Goal: Task Accomplishment & Management: Manage account settings

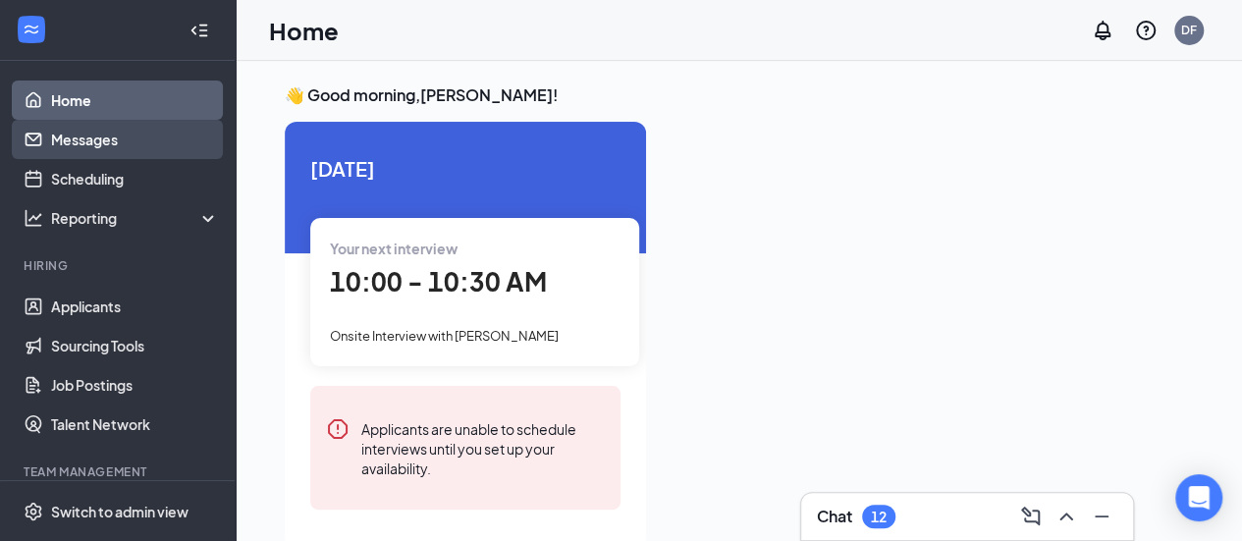
click at [52, 142] on link "Messages" at bounding box center [135, 139] width 168 height 39
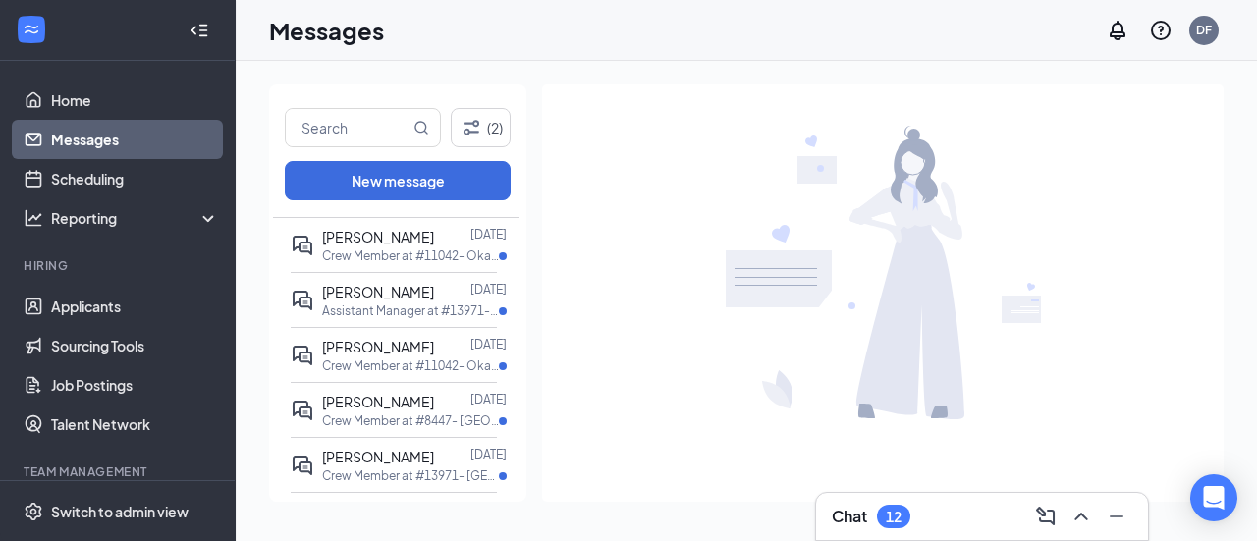
scroll to position [54, 0]
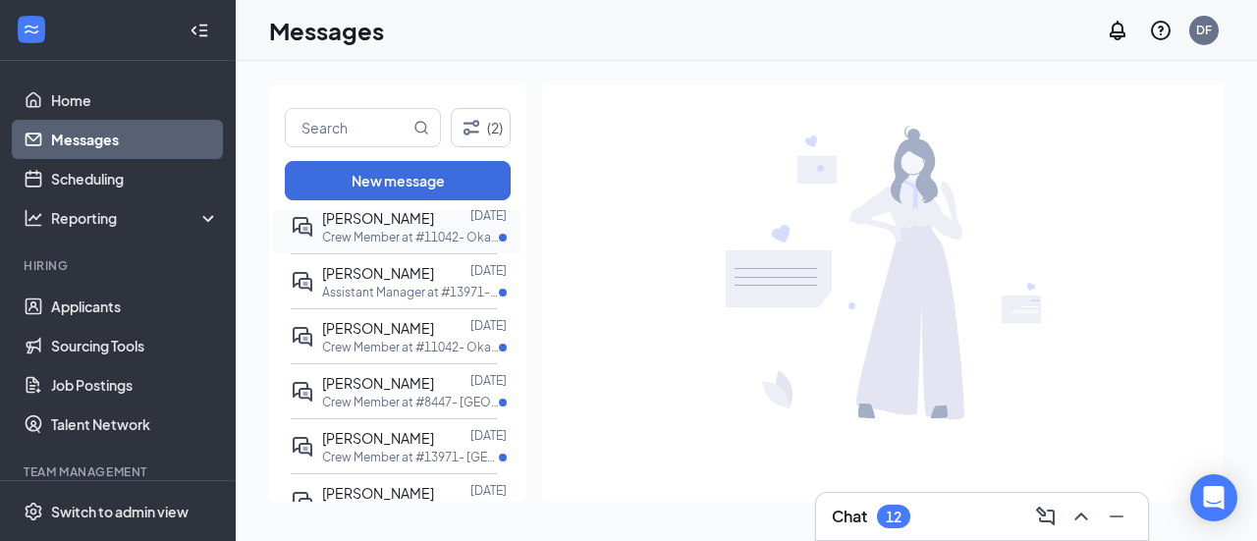
click at [354, 213] on span "[PERSON_NAME]" at bounding box center [378, 218] width 112 height 18
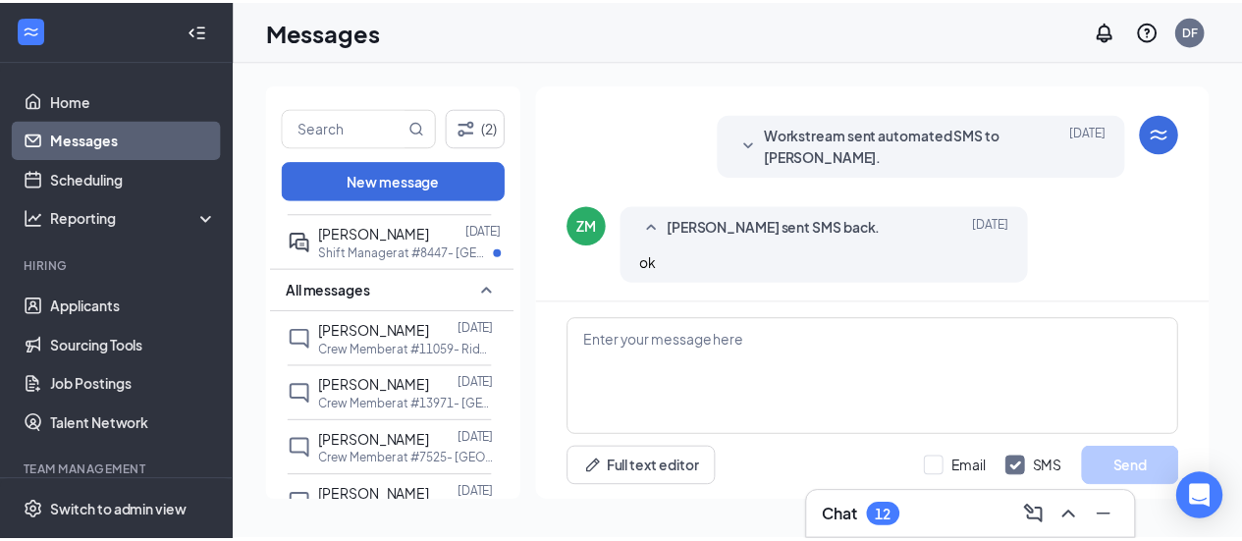
scroll to position [658, 0]
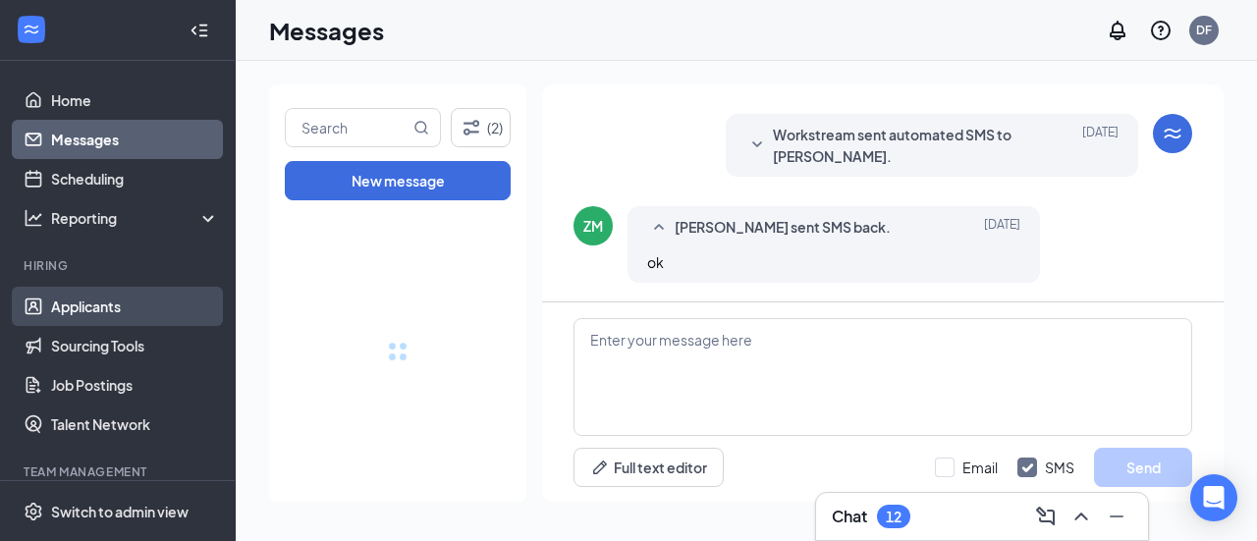
click at [101, 309] on link "Applicants" at bounding box center [135, 306] width 168 height 39
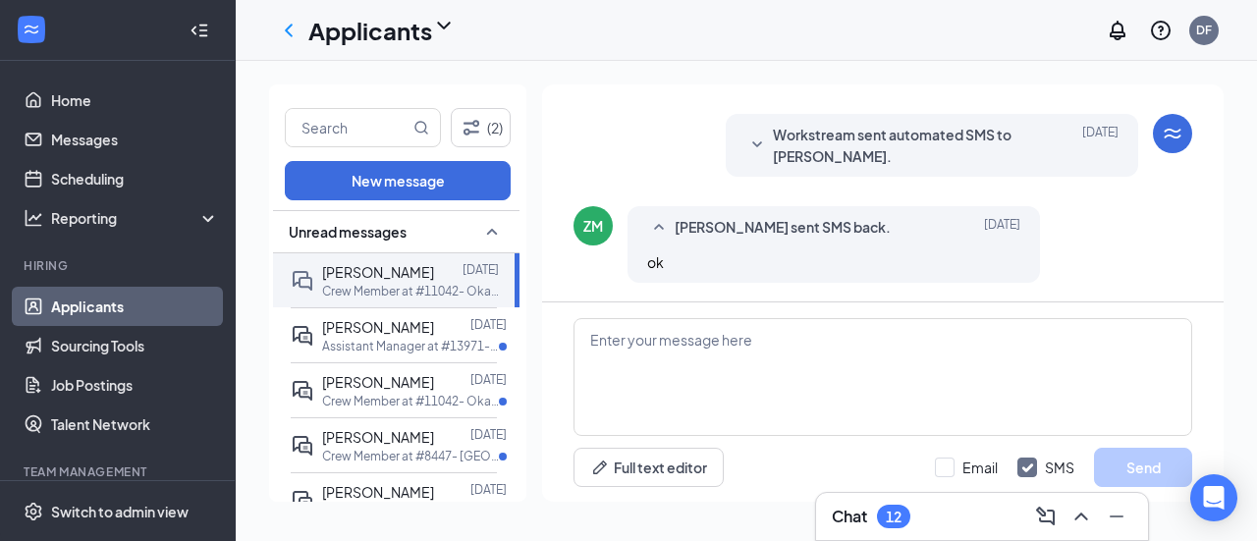
click at [96, 305] on link "Applicants" at bounding box center [135, 306] width 168 height 39
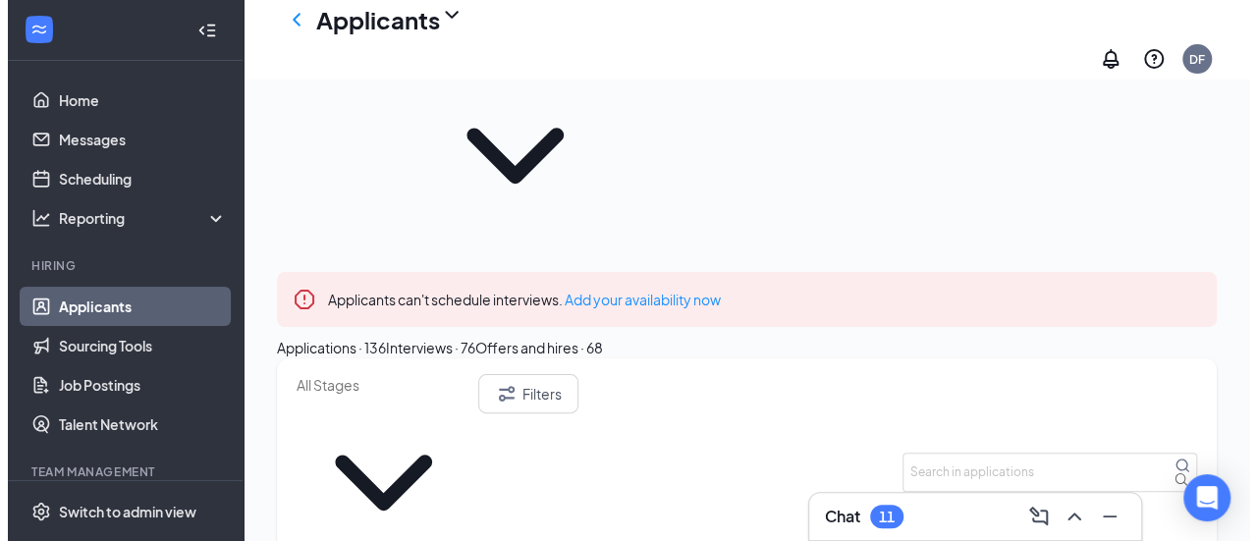
scroll to position [141, 0]
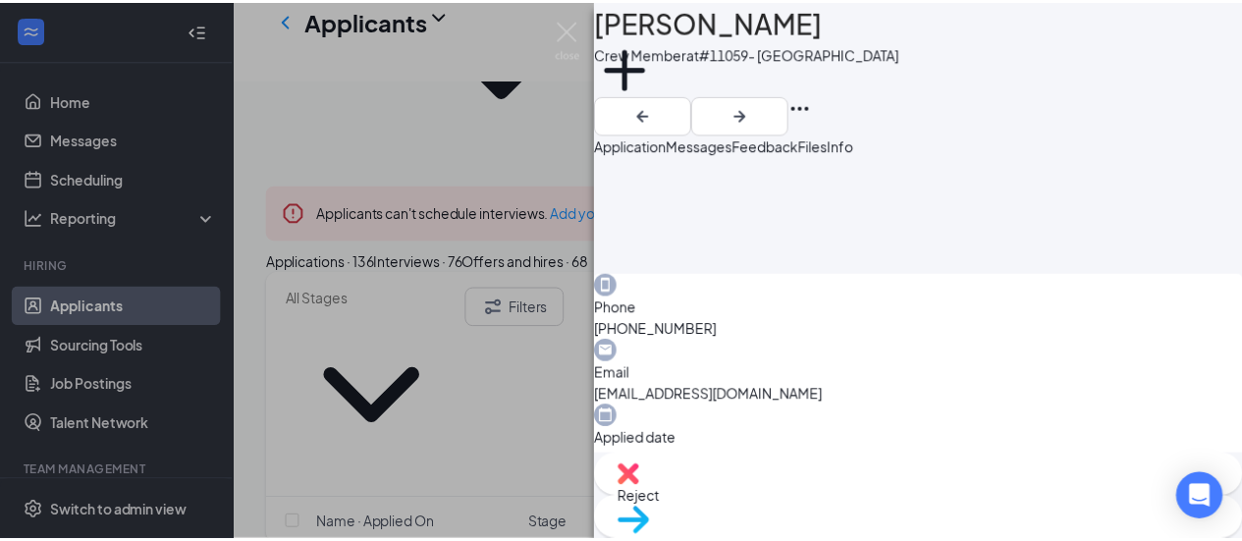
scroll to position [507, 0]
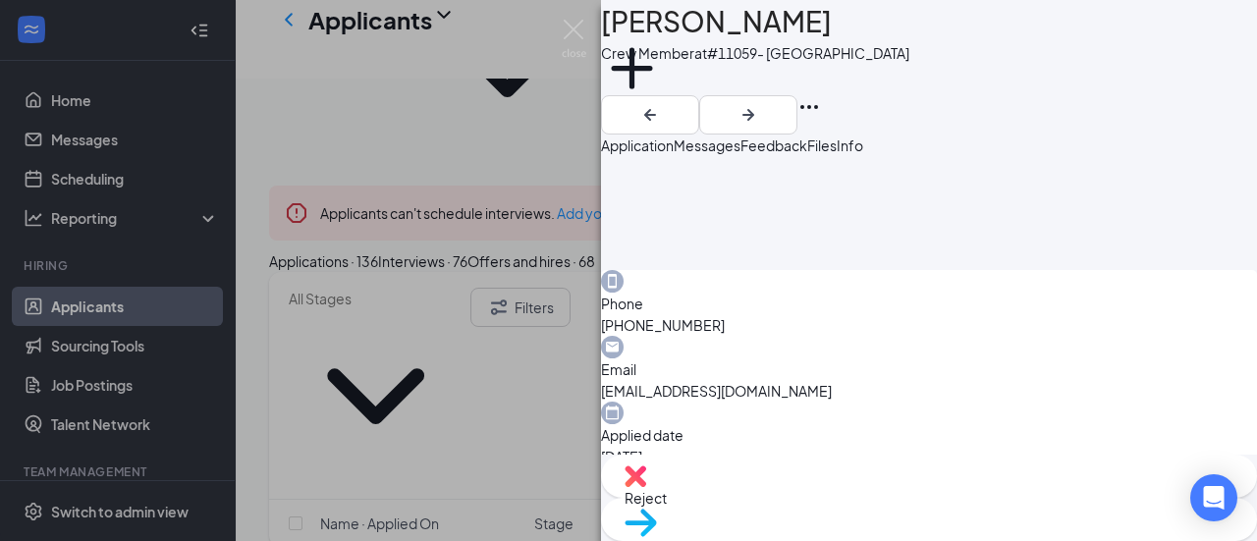
click at [464, 471] on div "SS [PERSON_NAME] Crew Member at #11059- Ridgeland Add a tag Application Message…" at bounding box center [628, 270] width 1257 height 541
click at [424, 467] on div "SS [PERSON_NAME] Crew Member at #11059- Ridgeland Add a tag Application Message…" at bounding box center [628, 270] width 1257 height 541
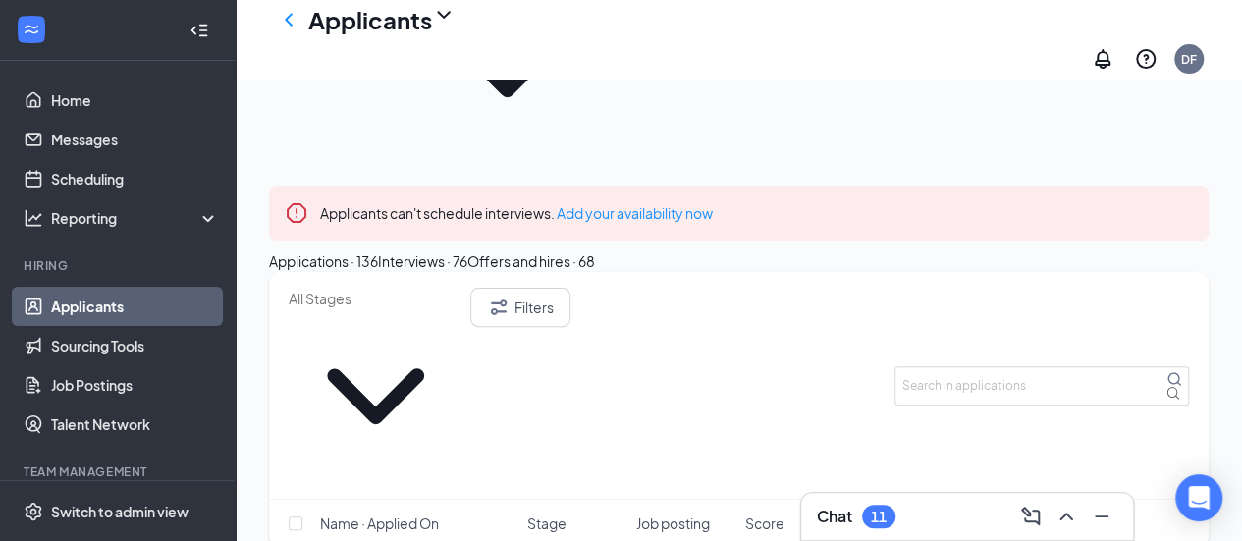
click at [124, 313] on link "Applicants" at bounding box center [135, 306] width 168 height 39
click at [178, 308] on link "Applicants" at bounding box center [135, 306] width 168 height 39
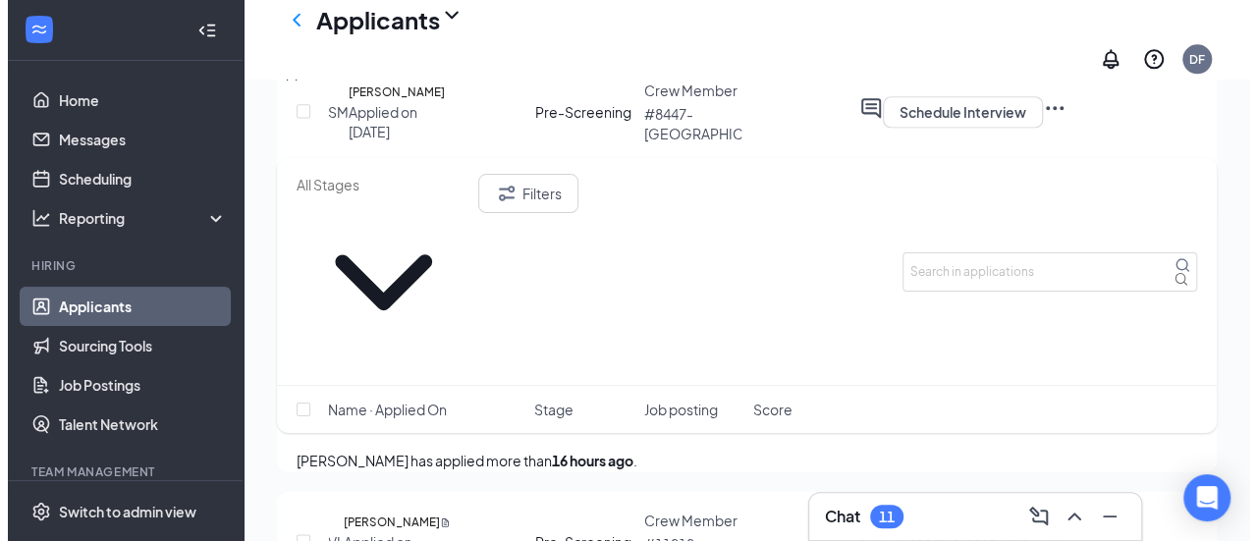
scroll to position [1330, 0]
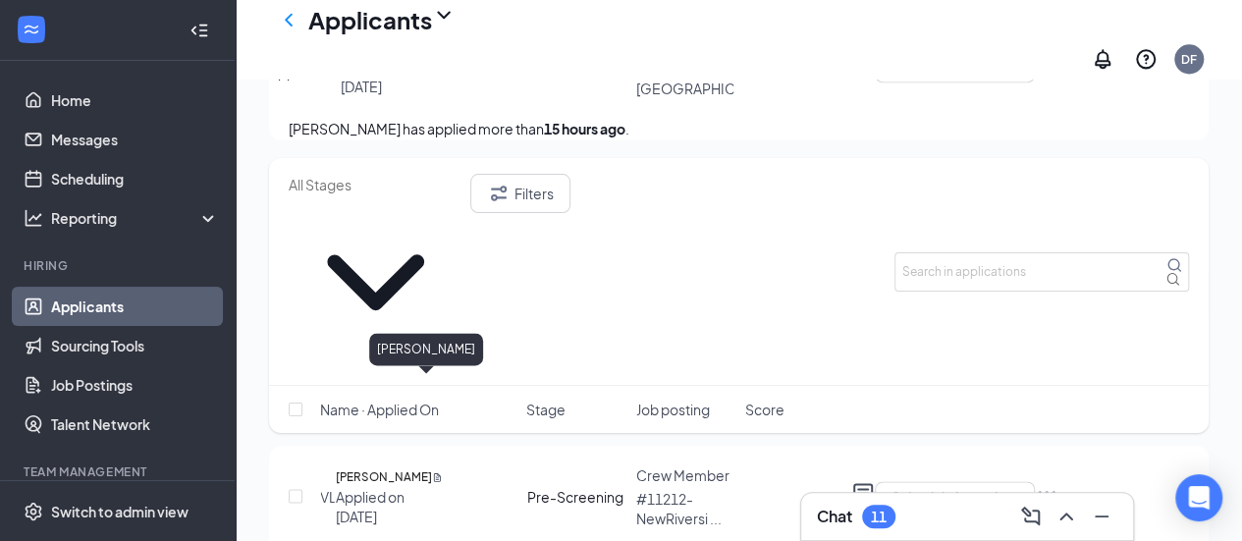
click at [423, 344] on h5 "[PERSON_NAME]" at bounding box center [386, 334] width 96 height 20
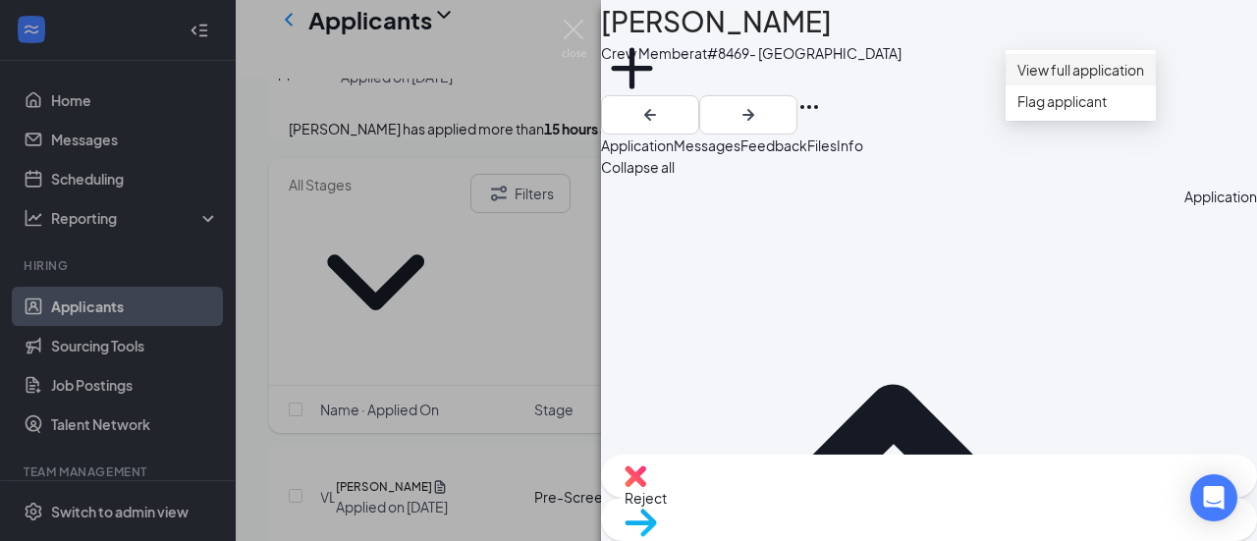
click at [1100, 72] on link "View full application" at bounding box center [1080, 70] width 127 height 22
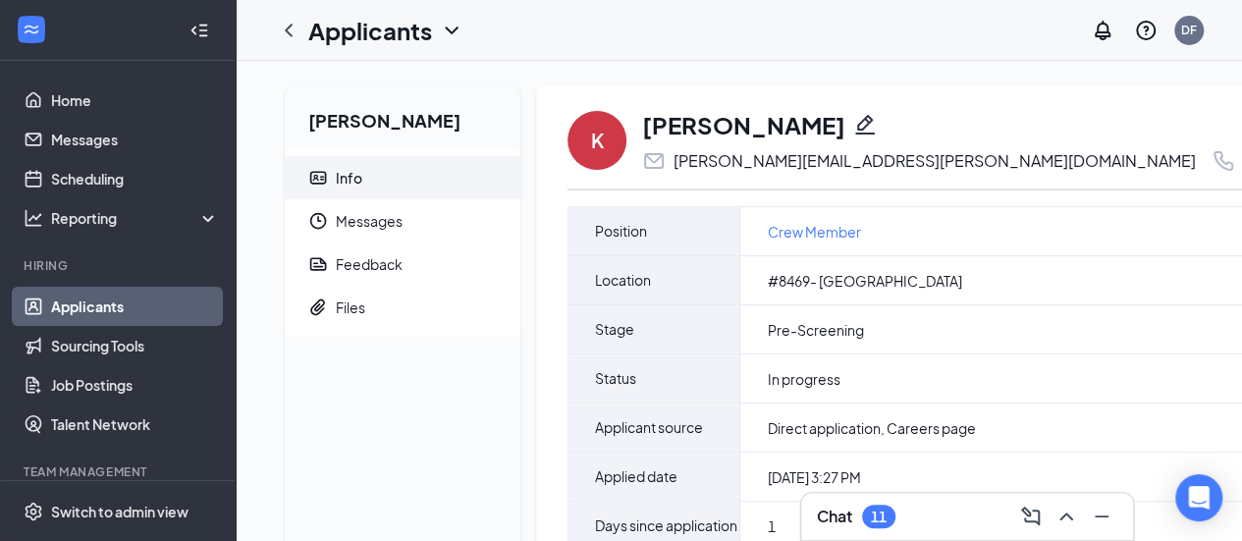
click at [515, 34] on div "Applicants DF" at bounding box center [739, 30] width 1007 height 61
click at [117, 303] on link "Applicants" at bounding box center [135, 306] width 168 height 39
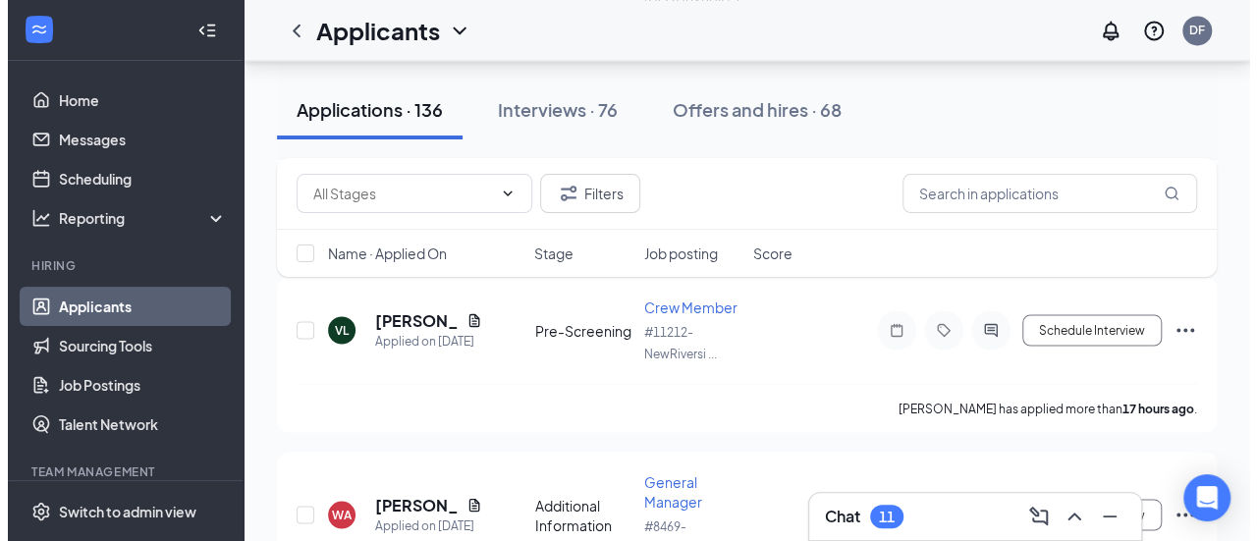
scroll to position [1742, 0]
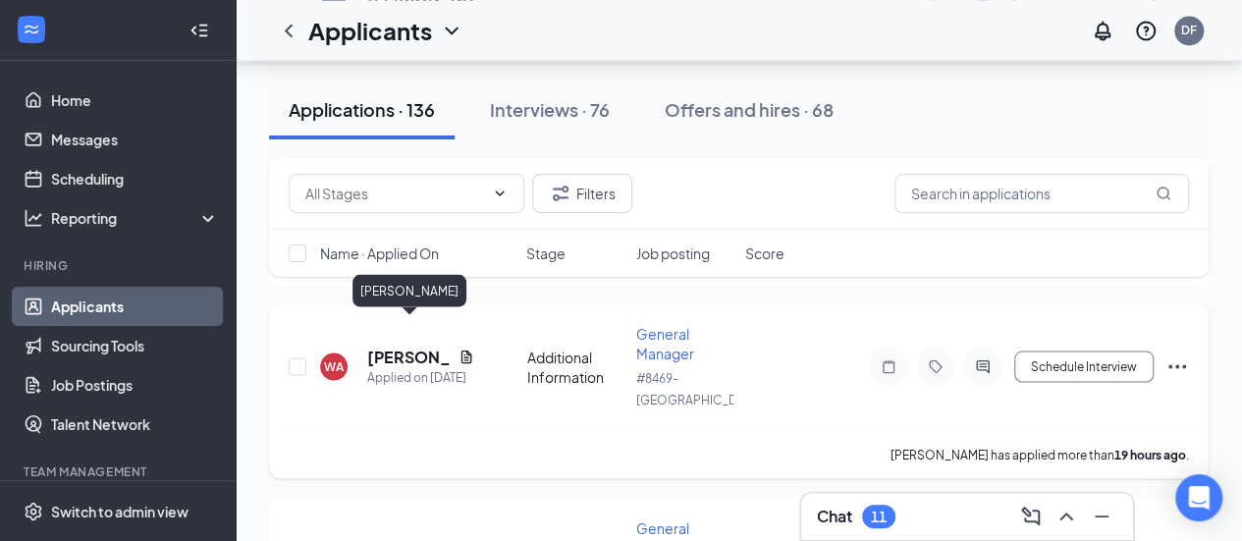
click at [424, 346] on h5 "[PERSON_NAME]" at bounding box center [408, 357] width 83 height 22
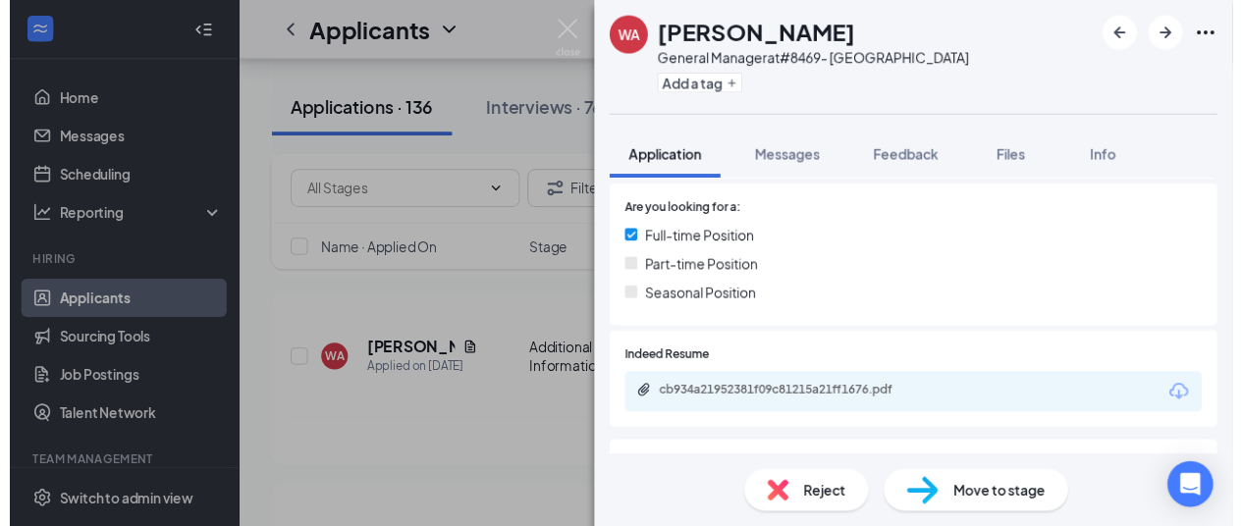
scroll to position [408, 0]
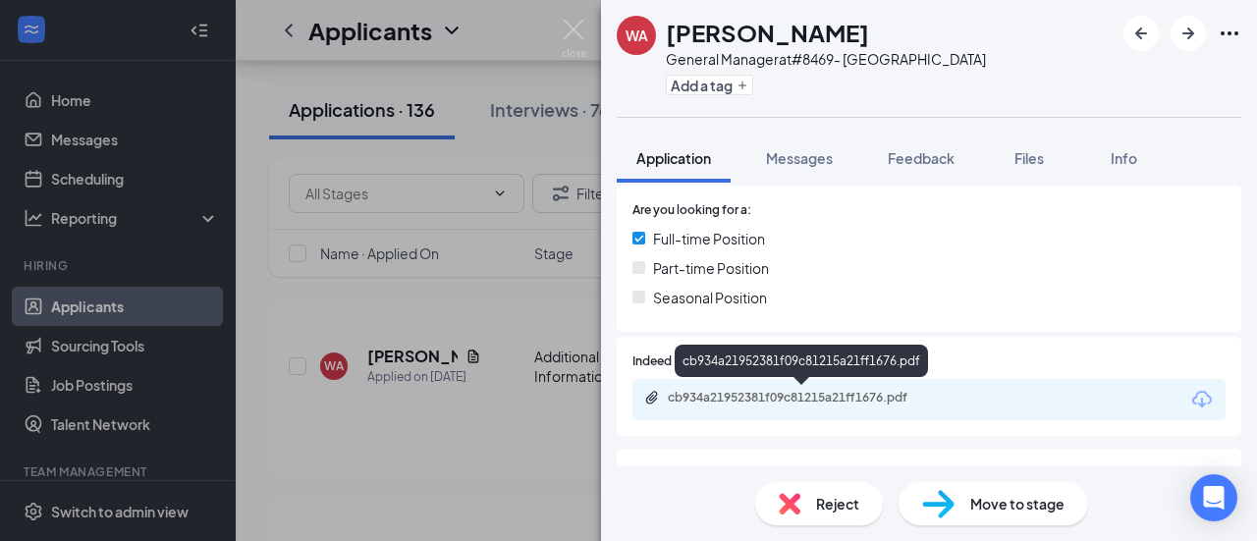
click at [779, 396] on div "cb934a21952381f09c81215a21ff1676.pdf" at bounding box center [805, 398] width 275 height 16
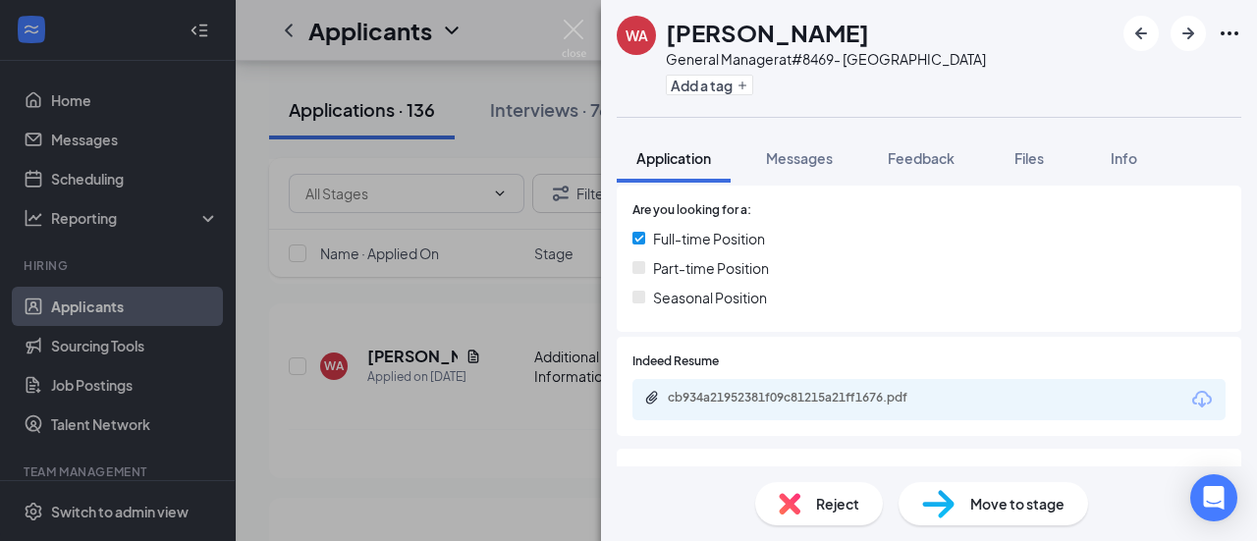
click at [259, 374] on div "WA Winston Andrews General Manager at #8469- Wilmington Add a tag Application M…" at bounding box center [628, 270] width 1257 height 541
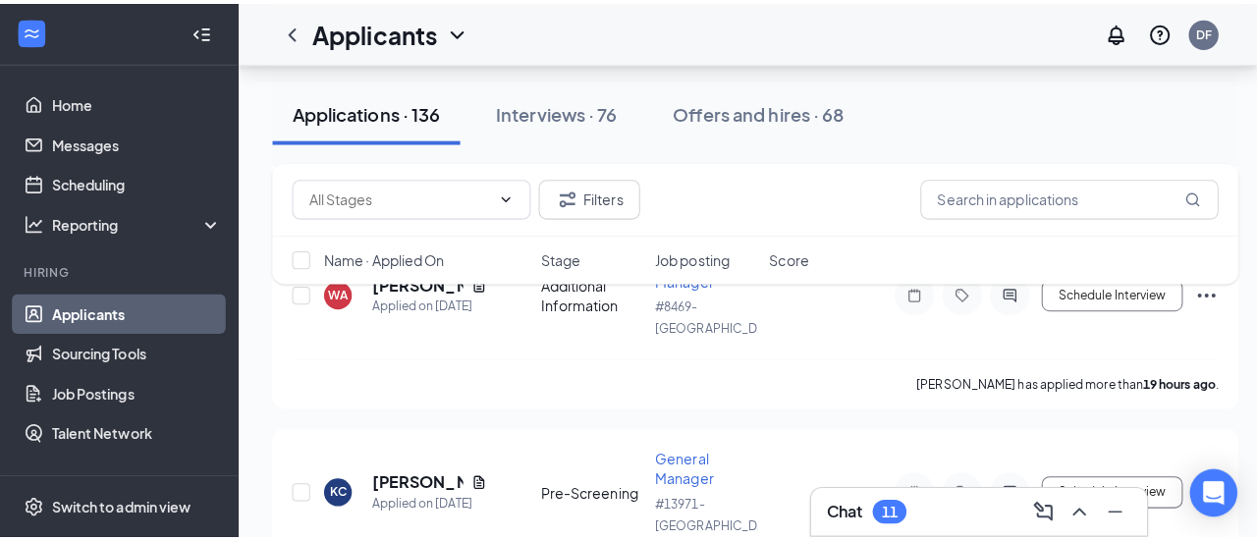
scroll to position [1949, 0]
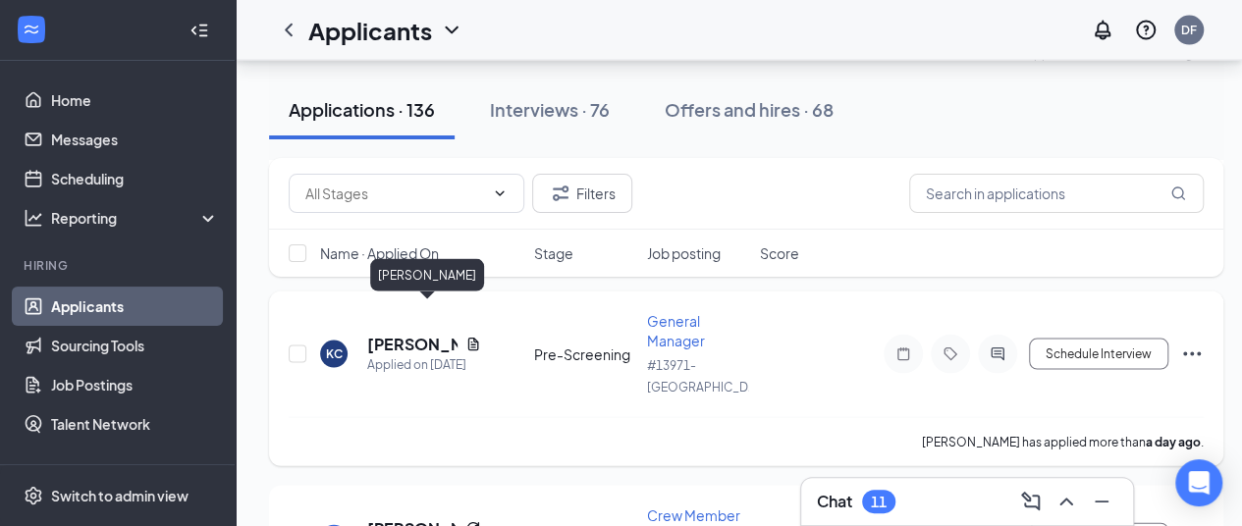
click at [378, 334] on h5 "[PERSON_NAME]" at bounding box center [412, 345] width 90 height 22
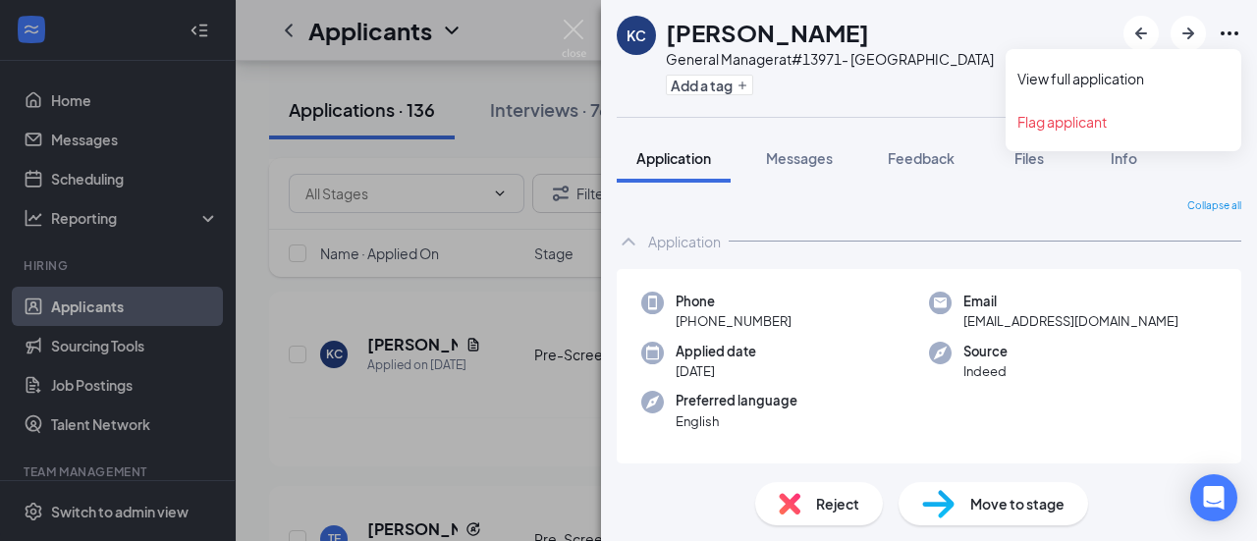
click at [1229, 30] on icon "Ellipses" at bounding box center [1230, 34] width 24 height 24
click at [1070, 80] on link "View full application" at bounding box center [1123, 79] width 212 height 20
click at [557, 160] on div "KC Keona Cook General Manager at #13971- Hardeeville Add a tag Application Mess…" at bounding box center [628, 270] width 1257 height 541
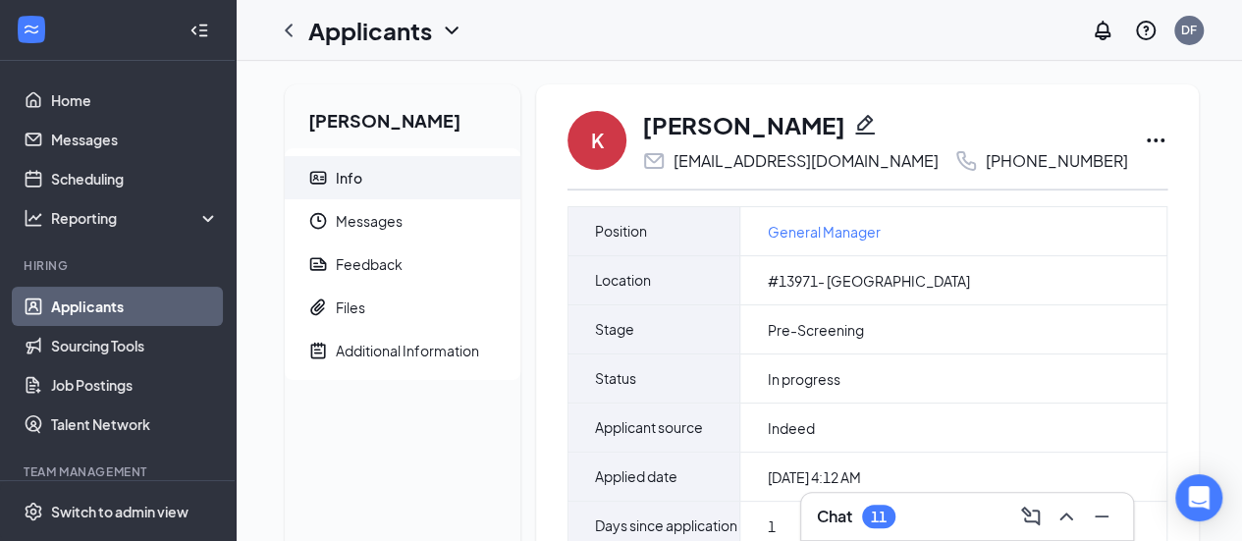
drag, startPoint x: 1229, startPoint y: 102, endPoint x: 1243, endPoint y: 164, distance: 63.6
click at [1242, 164] on html "Home Messages Scheduling Reporting Hiring Applicants Sourcing Tools Job Posting…" at bounding box center [621, 270] width 1242 height 541
drag, startPoint x: 1250, startPoint y: 133, endPoint x: 1253, endPoint y: 155, distance: 22.8
click at [1242, 174] on html "Home Messages Scheduling Reporting Hiring Applicants Sourcing Tools Job Posting…" at bounding box center [621, 270] width 1242 height 541
